Goal: Information Seeking & Learning: Learn about a topic

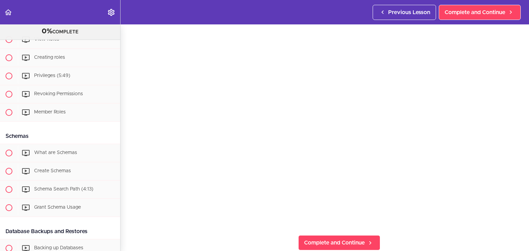
scroll to position [729, 0]
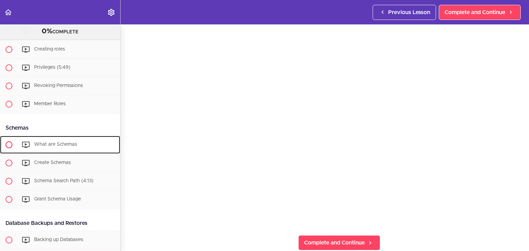
click at [48, 146] on div "What are Schemas" at bounding box center [69, 144] width 102 height 15
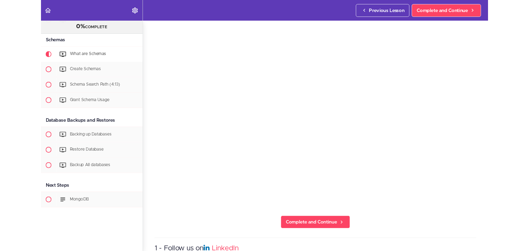
scroll to position [821, 0]
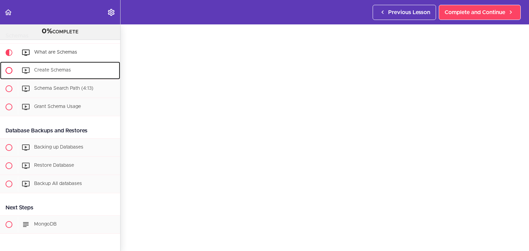
click at [87, 78] on div "Create Schemas" at bounding box center [69, 70] width 102 height 15
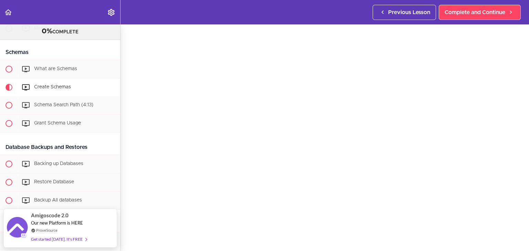
scroll to position [19, 0]
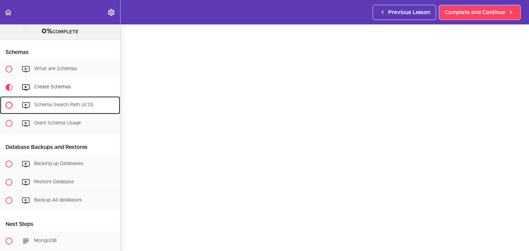
click at [53, 113] on div "Schema Search Path (4:13)" at bounding box center [69, 105] width 102 height 15
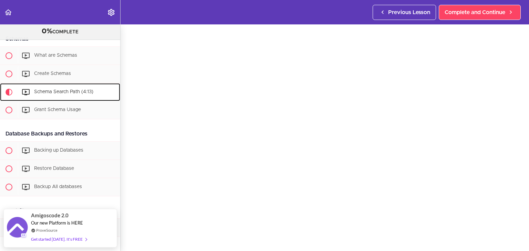
scroll to position [23, 0]
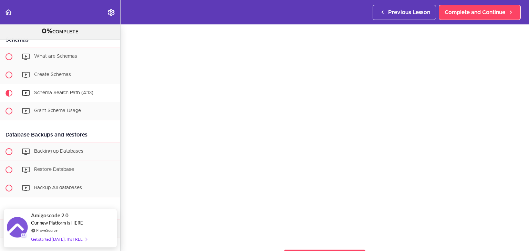
scroll to position [25, 0]
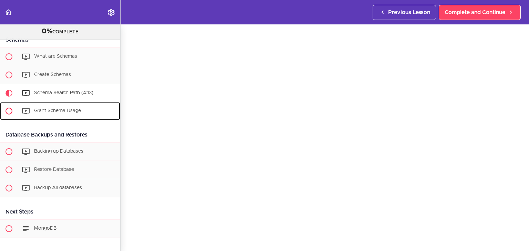
click at [63, 119] on div "Grant Schema Usage" at bounding box center [69, 111] width 102 height 15
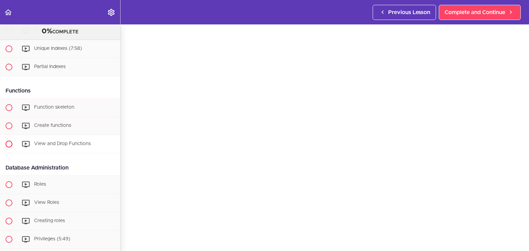
scroll to position [557, 0]
click at [53, 110] on span "Function skeleton" at bounding box center [54, 107] width 40 height 5
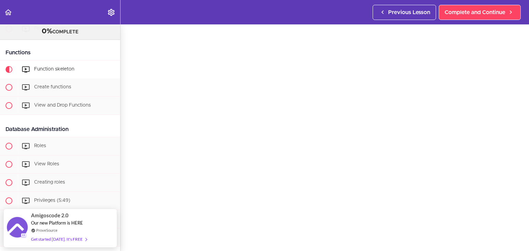
scroll to position [605, 0]
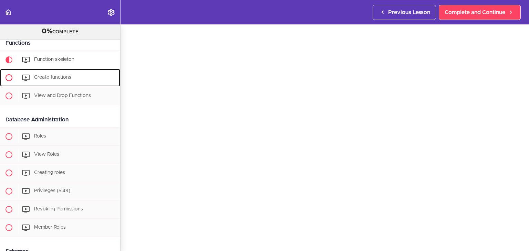
click at [54, 80] on span "Create functions" at bounding box center [52, 77] width 37 height 5
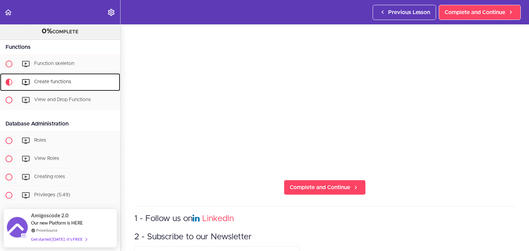
scroll to position [169, 0]
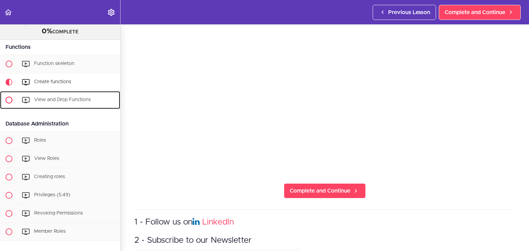
click at [87, 102] on span "View and Drop Functions" at bounding box center [62, 99] width 57 height 5
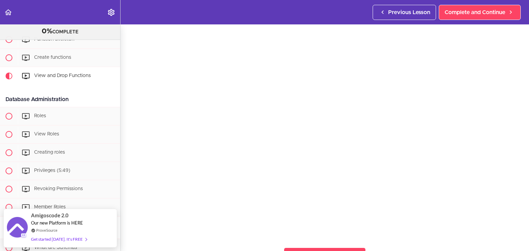
scroll to position [20, 0]
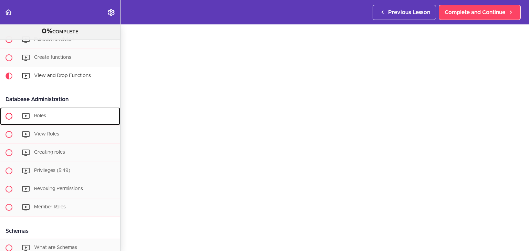
click at [58, 123] on div "Roles" at bounding box center [69, 116] width 102 height 15
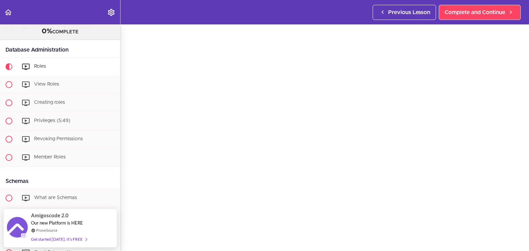
scroll to position [677, 0]
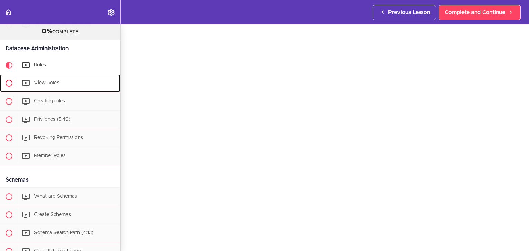
click at [47, 85] on span "View Roles" at bounding box center [46, 83] width 25 height 5
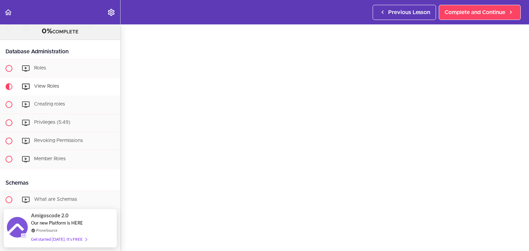
scroll to position [28, 0]
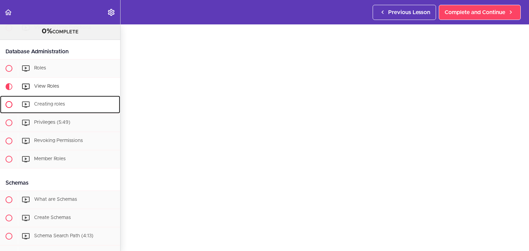
click at [64, 106] on div "Creating roles" at bounding box center [69, 104] width 102 height 15
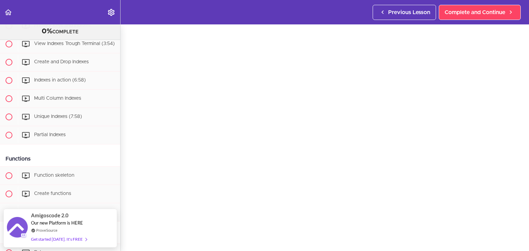
scroll to position [487, 0]
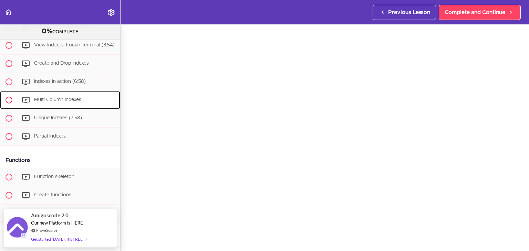
click at [48, 102] on span "Multi Column Indexes" at bounding box center [57, 99] width 47 height 5
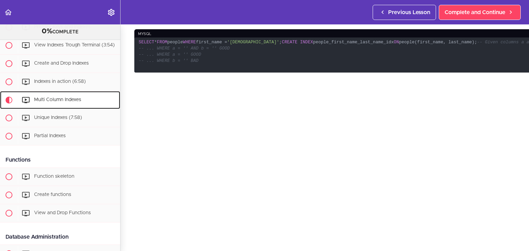
scroll to position [536, 0]
